Goal: Task Accomplishment & Management: Manage account settings

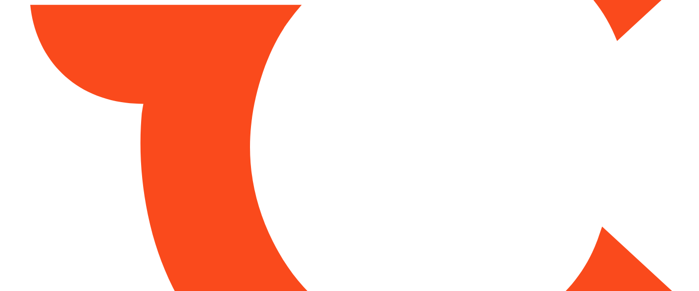
click at [194, 172] on html at bounding box center [349, 145] width 699 height 291
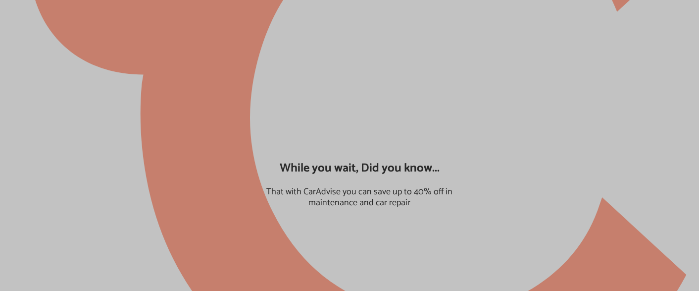
type input "*****"
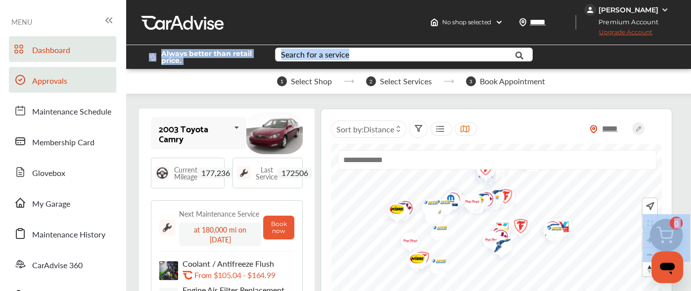
click at [54, 79] on span "Approvals" at bounding box center [49, 81] width 35 height 13
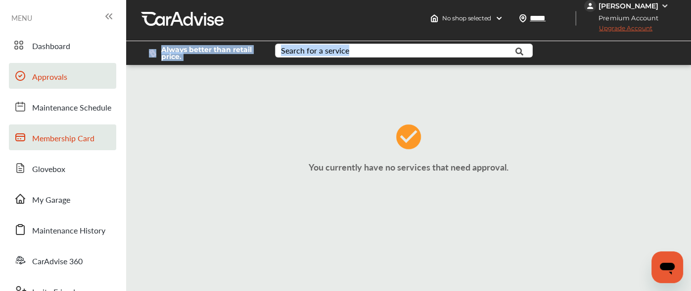
scroll to position [2, 0]
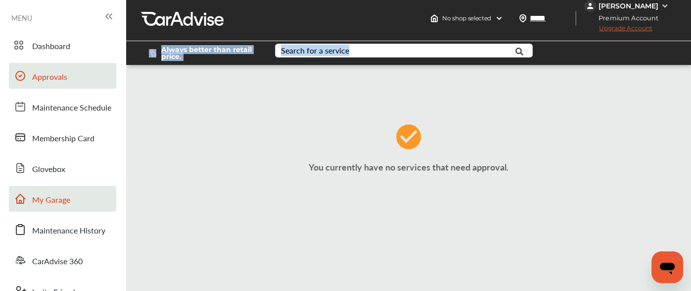
click at [51, 206] on span "My Garage" at bounding box center [51, 200] width 38 height 13
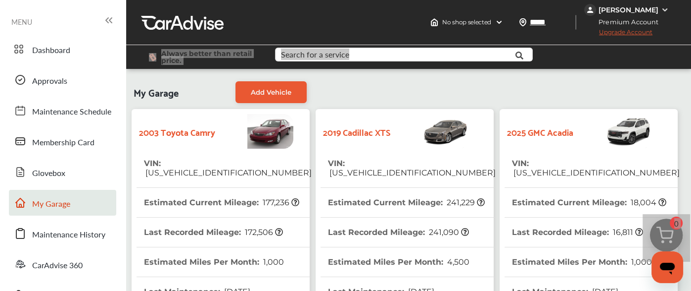
scroll to position [325, 0]
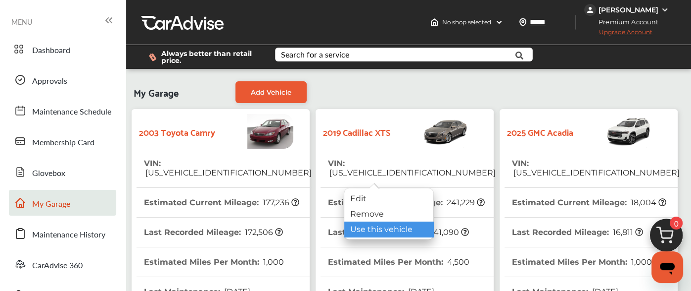
click at [366, 227] on div "Use this vehicle" at bounding box center [389, 228] width 89 height 15
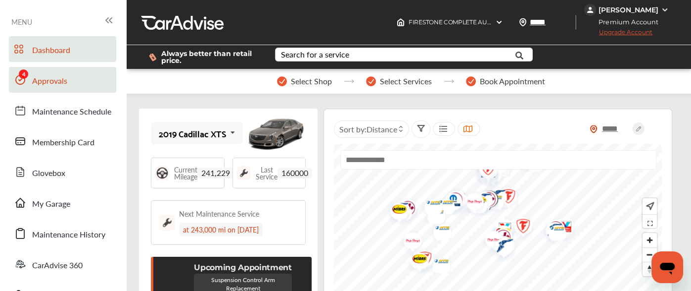
click at [67, 81] on link "Approvals" at bounding box center [62, 80] width 107 height 26
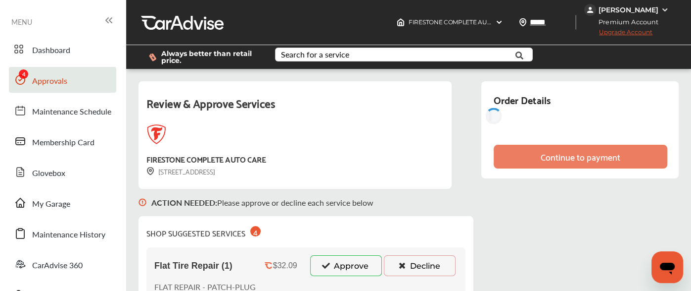
click at [341, 255] on button "Approve" at bounding box center [346, 265] width 72 height 21
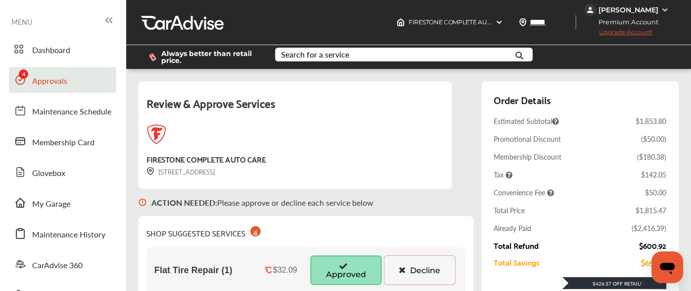
scroll to position [321, 0]
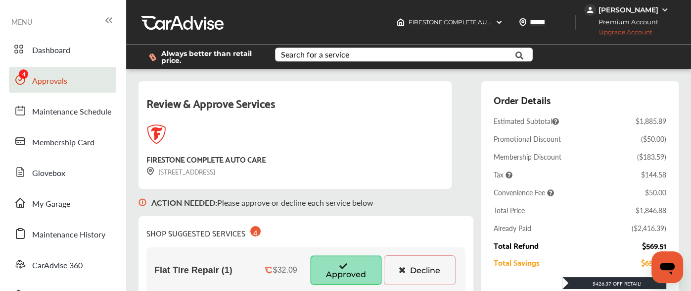
scroll to position [542, 0]
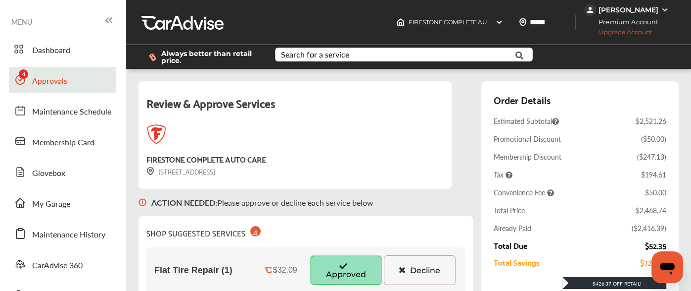
scroll to position [92, 0]
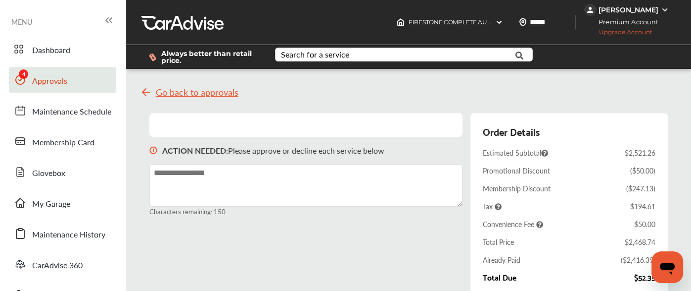
scroll to position [514, 0]
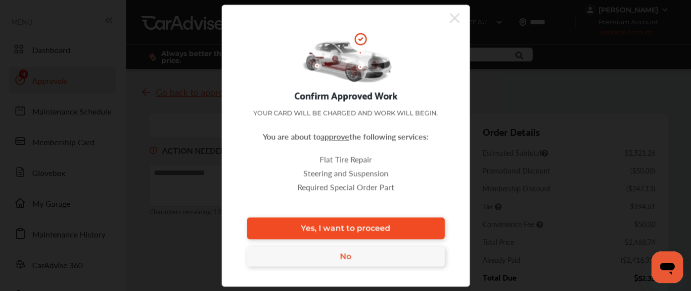
click at [388, 223] on span "Yes, I want to proceed" at bounding box center [346, 227] width 90 height 9
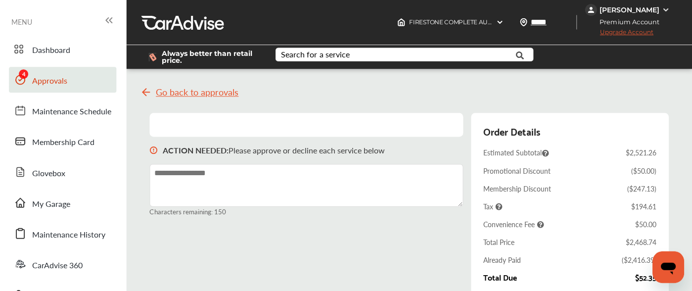
scroll to position [0, 0]
